Goal: Information Seeking & Learning: Learn about a topic

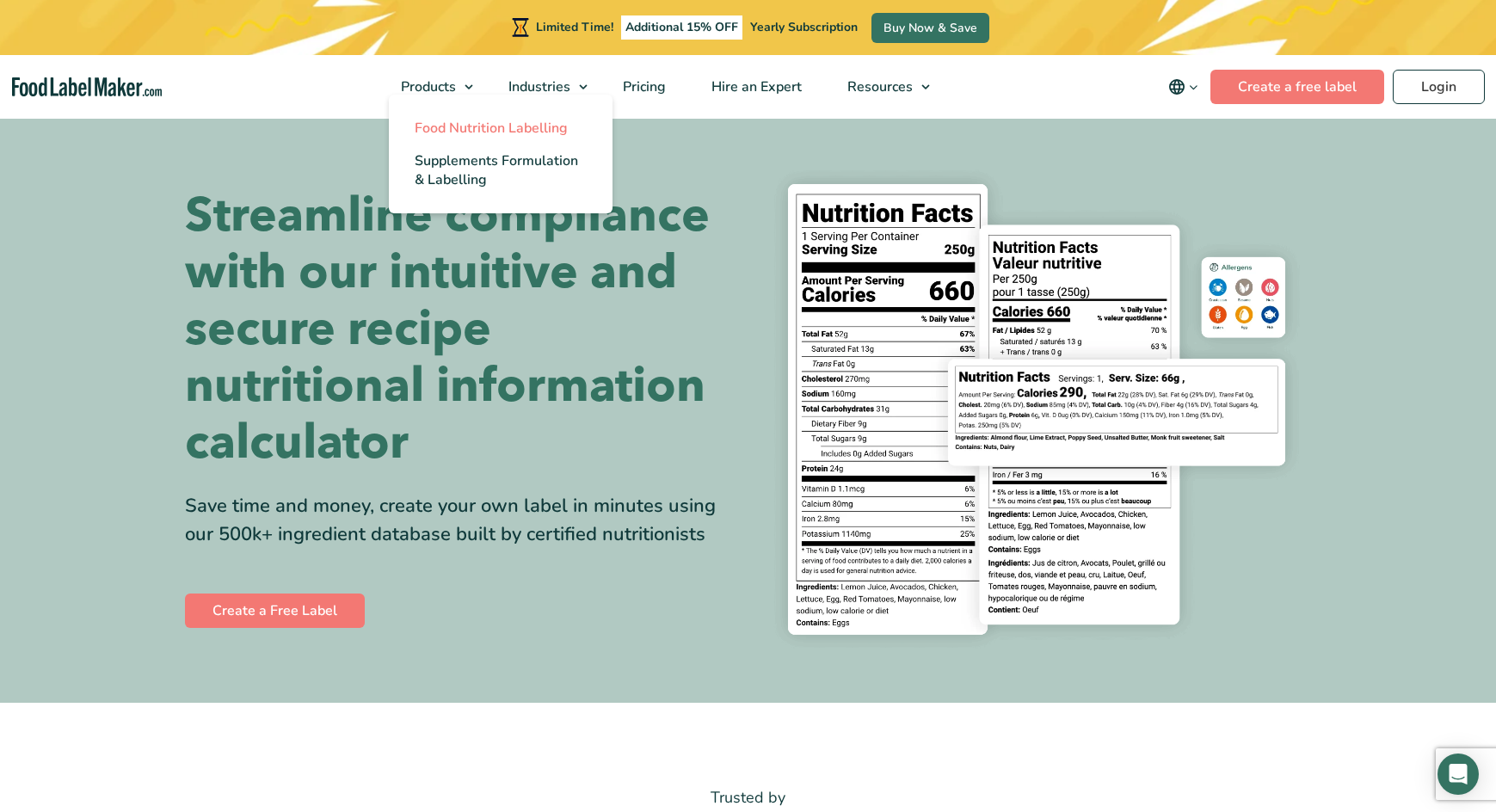
click at [457, 127] on span "Food Nutrition Labelling" at bounding box center [491, 128] width 154 height 19
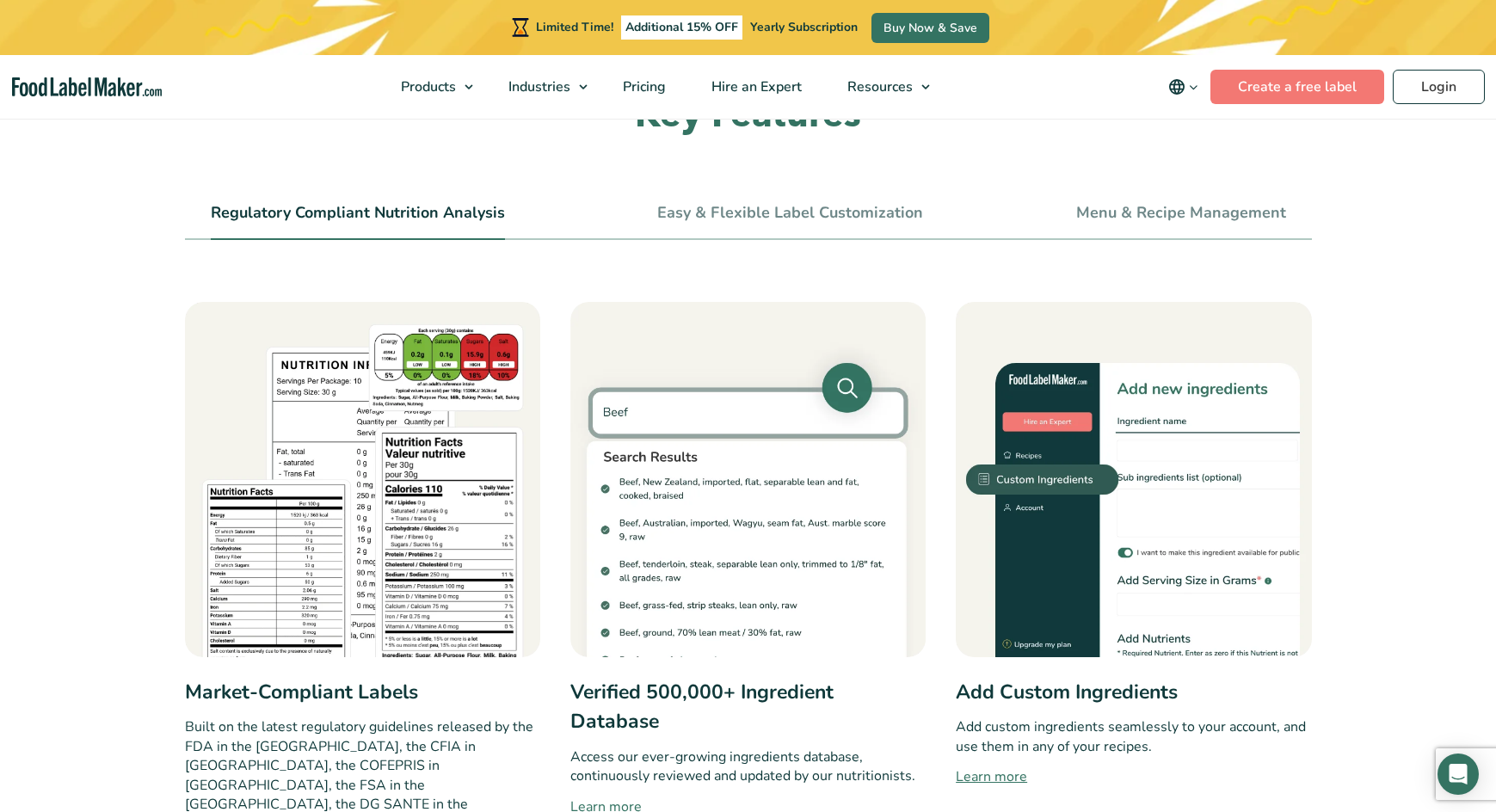
scroll to position [602, 0]
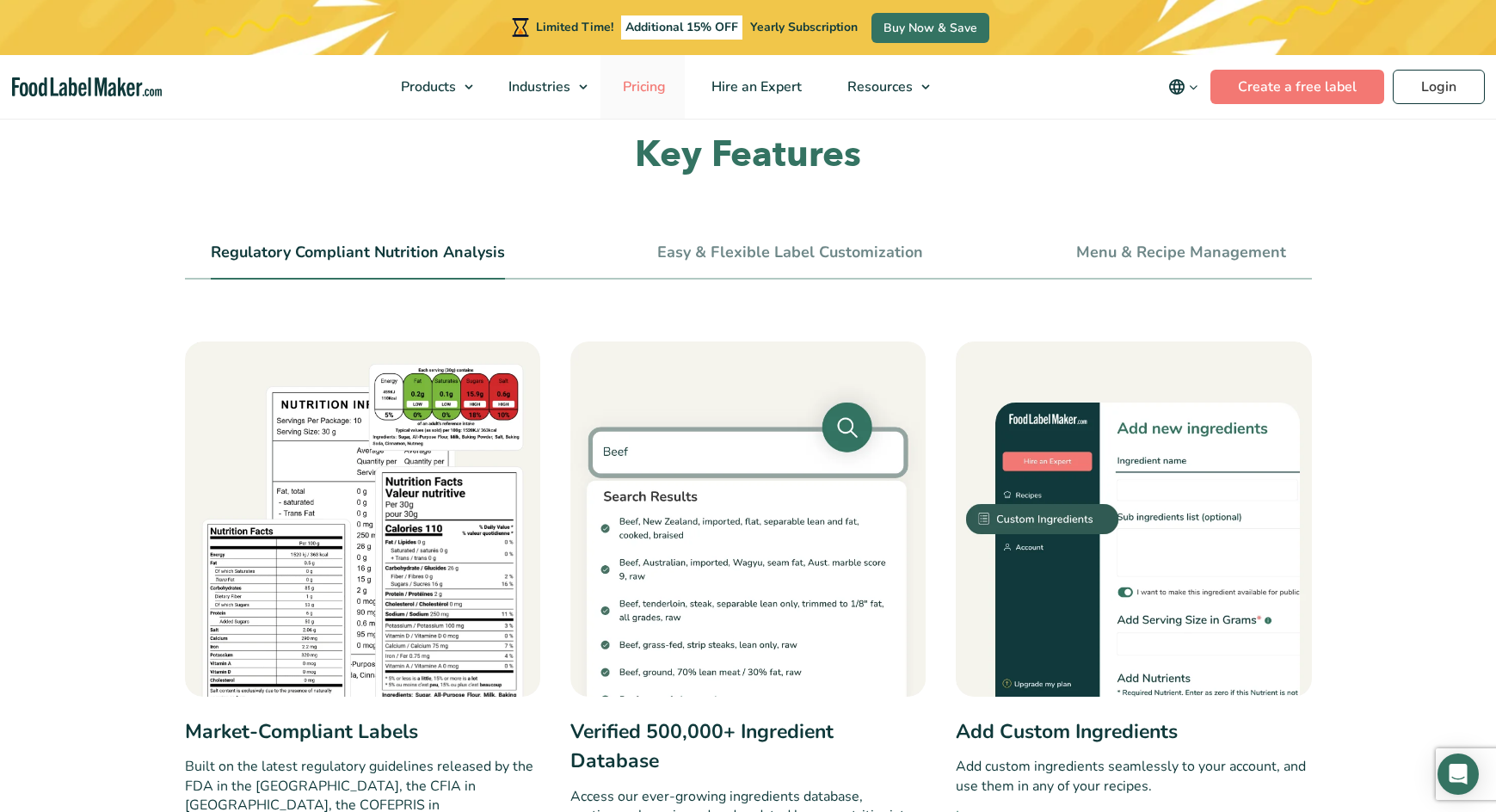
click at [659, 84] on span "Pricing" at bounding box center [642, 86] width 50 height 19
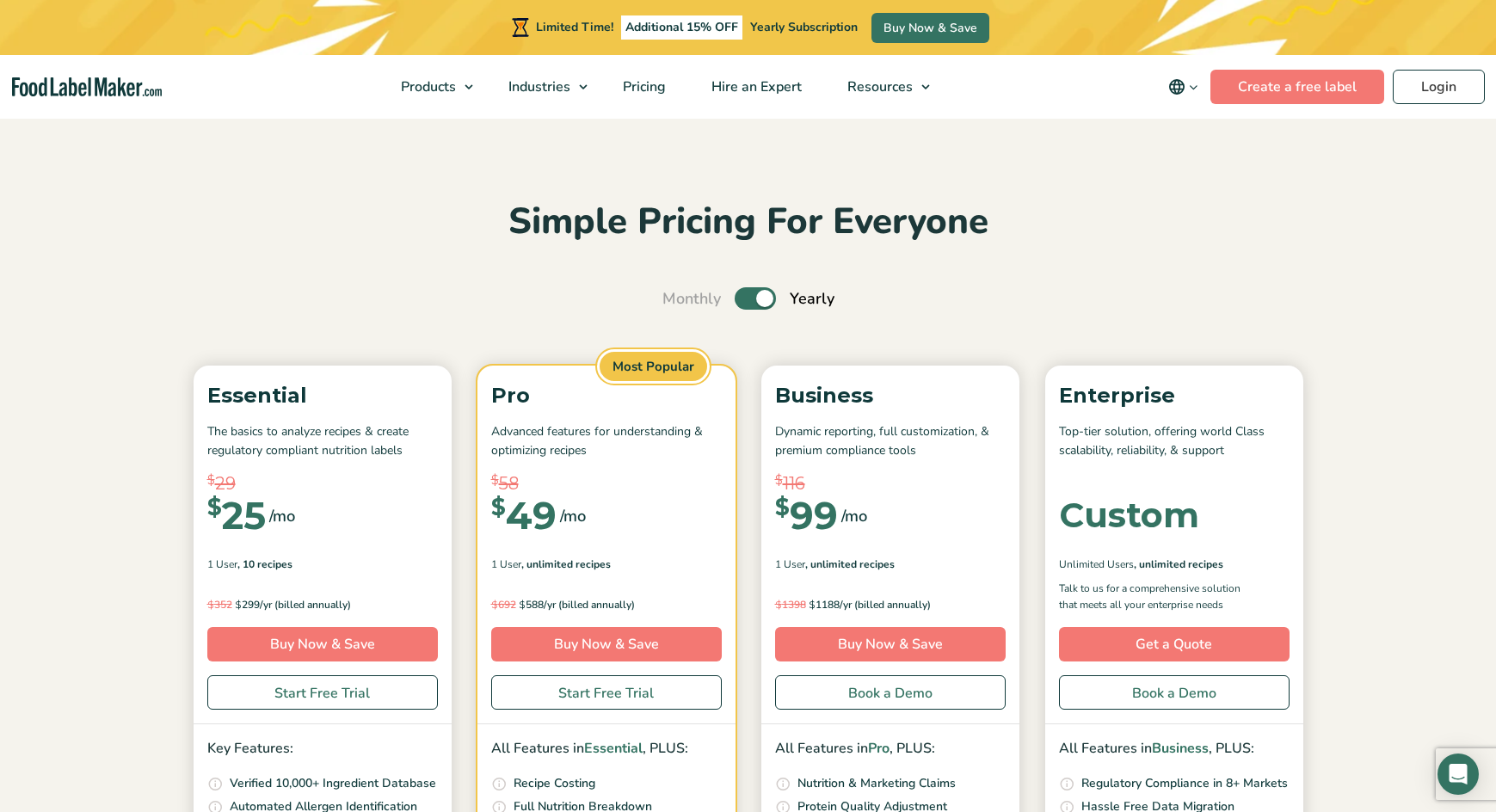
click at [756, 300] on label "Toggle" at bounding box center [755, 298] width 41 height 23
click at [678, 300] on input "Toggle" at bounding box center [671, 299] width 11 height 11
checkbox input "false"
